Goal: Obtain resource: Obtain resource

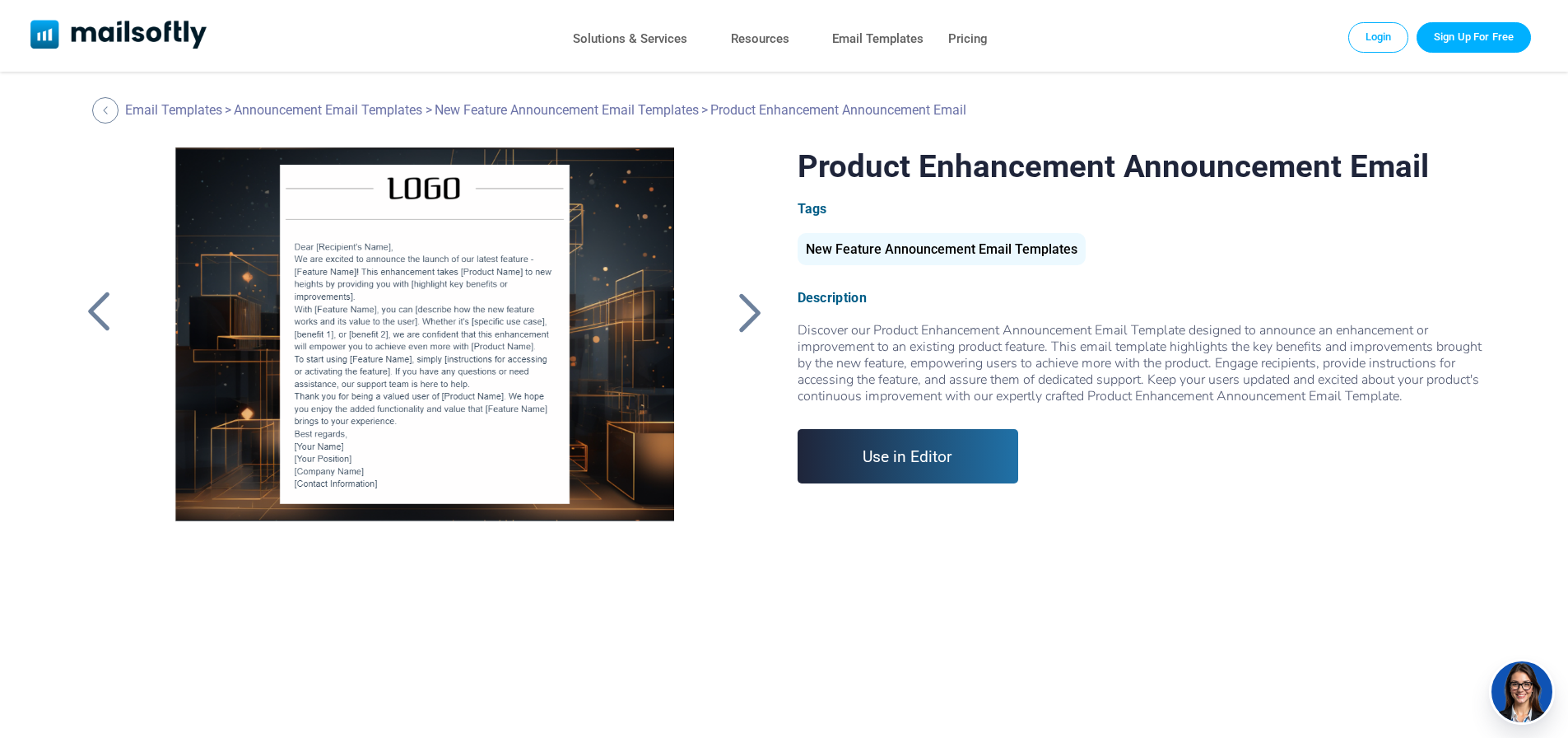
click at [738, 324] on div at bounding box center [751, 312] width 41 height 43
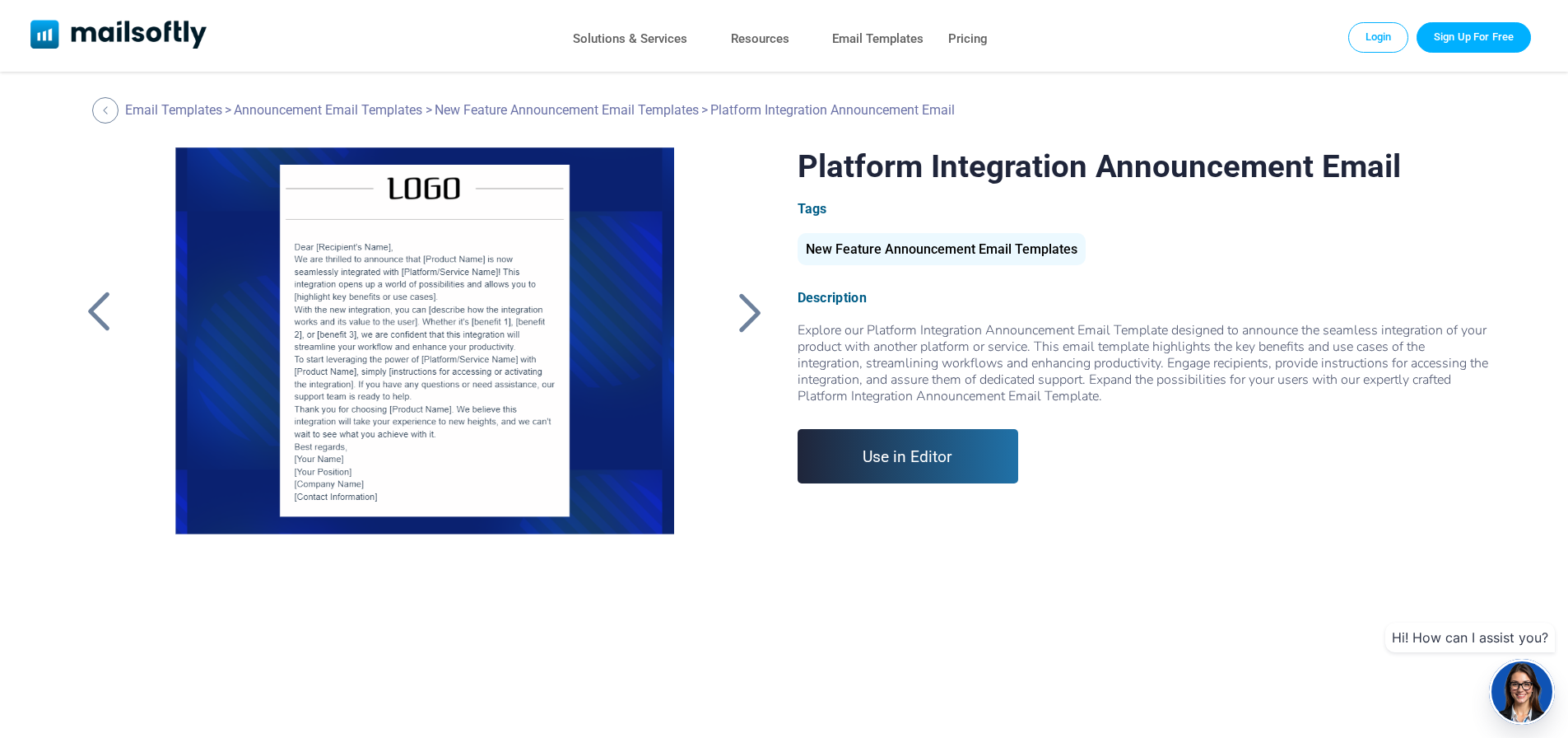
click at [112, 319] on div at bounding box center [99, 312] width 41 height 43
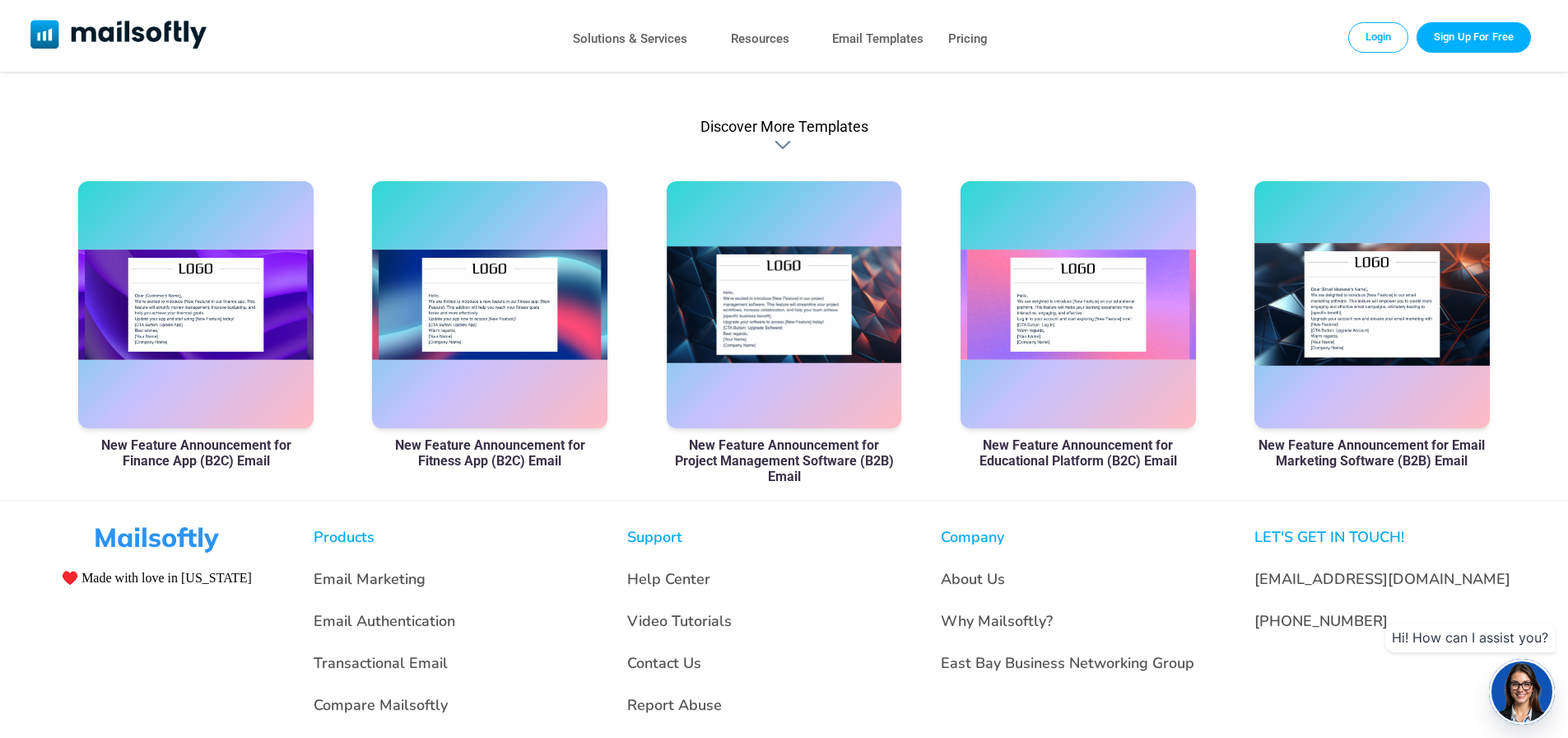
scroll to position [1189, 0]
